Goal: Transaction & Acquisition: Purchase product/service

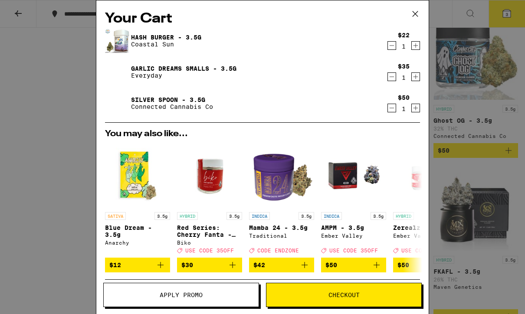
scroll to position [10, 0]
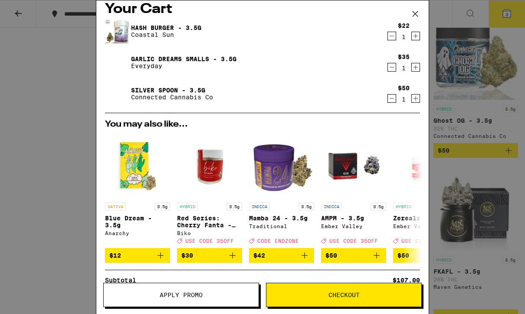
click at [342, 292] on span "Checkout" at bounding box center [344, 295] width 31 height 6
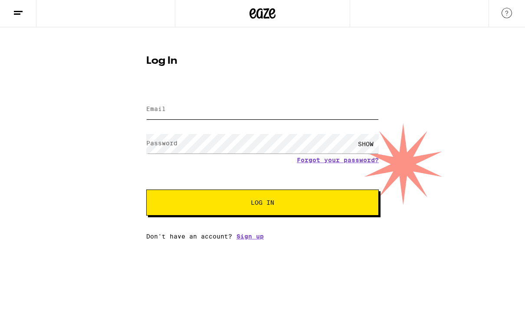
click at [182, 100] on input "Email" at bounding box center [262, 110] width 233 height 20
type input "[EMAIL_ADDRESS][DOMAIN_NAME]"
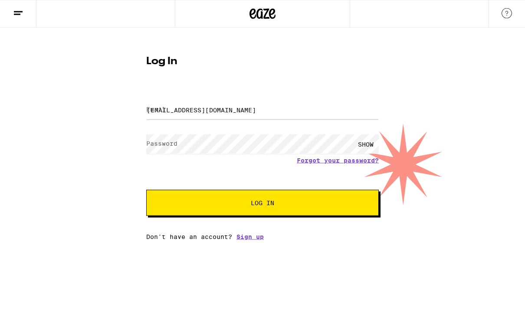
click at [263, 204] on button "Log In" at bounding box center [262, 203] width 233 height 26
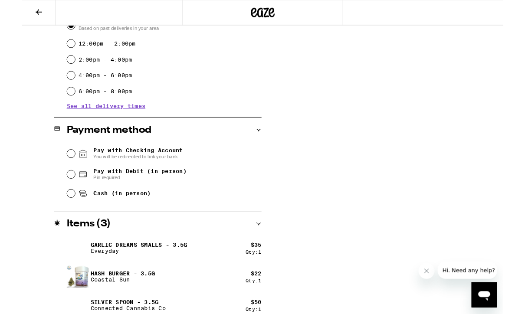
scroll to position [273, 0]
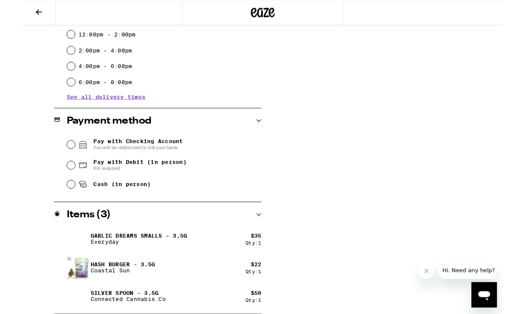
click at [55, 202] on input "Cash (in person)" at bounding box center [53, 201] width 9 height 9
radio input "true"
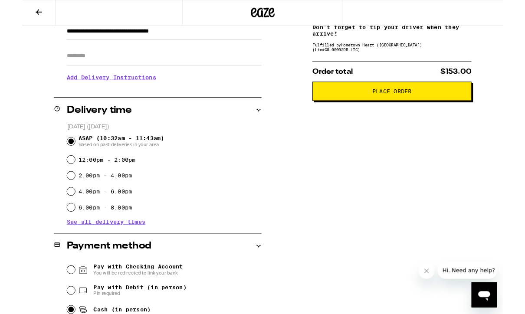
scroll to position [116, 0]
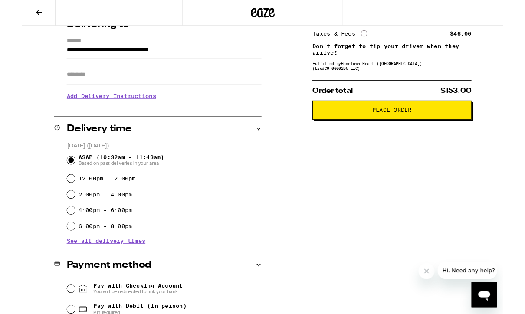
click at [412, 123] on span "Place Order" at bounding box center [403, 120] width 43 height 6
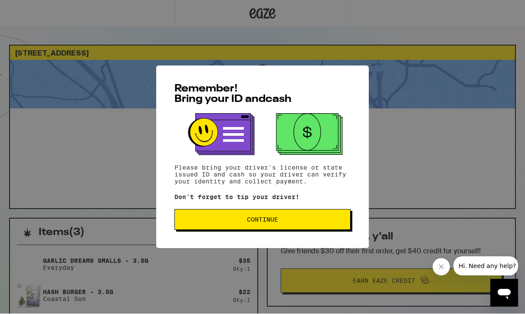
scroll to position [0, 0]
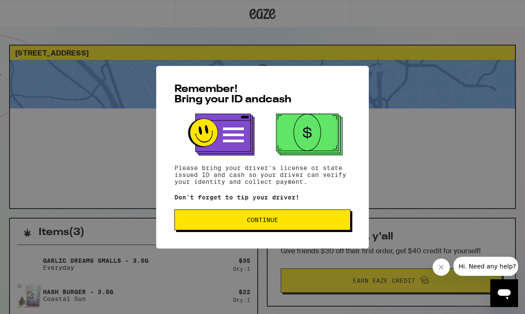
click at [273, 222] on span "Continue" at bounding box center [262, 220] width 31 height 6
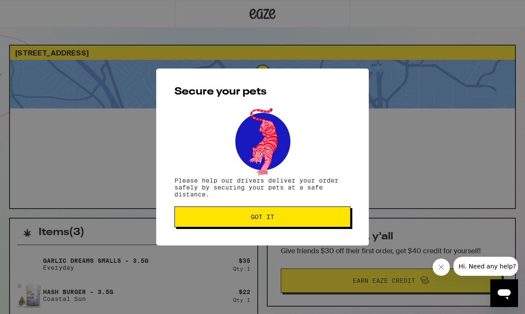
click at [274, 219] on span "Got it" at bounding box center [262, 217] width 23 height 6
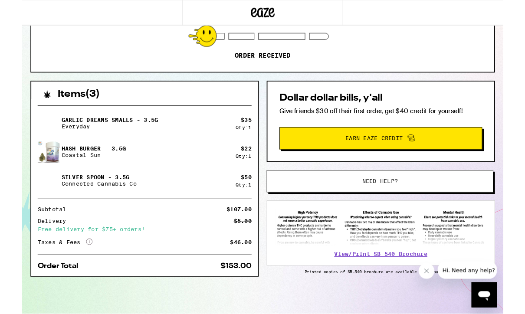
scroll to position [134, 0]
